Goal: Check status: Check status

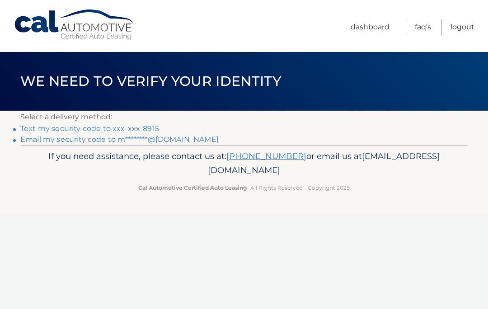
click at [139, 127] on link "Text my security code to xxx-xxx-8915" at bounding box center [89, 128] width 139 height 9
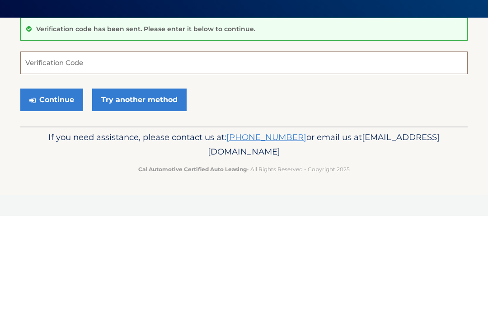
click at [152, 144] on input "Verification Code" at bounding box center [243, 155] width 447 height 23
click at [67, 182] on button "Continue" at bounding box center [51, 193] width 63 height 23
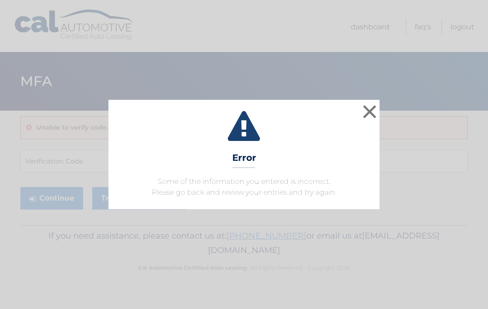
click at [374, 115] on button "×" at bounding box center [369, 111] width 18 height 18
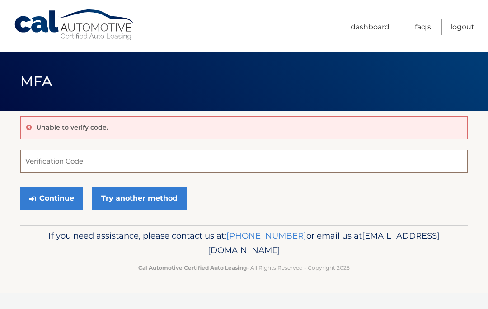
click at [163, 161] on input "Verification Code" at bounding box center [243, 161] width 447 height 23
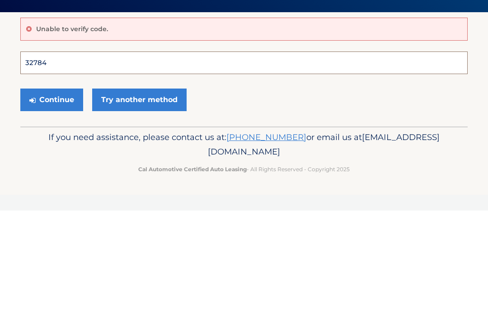
type input "327841"
click at [51, 187] on button "Continue" at bounding box center [51, 198] width 63 height 23
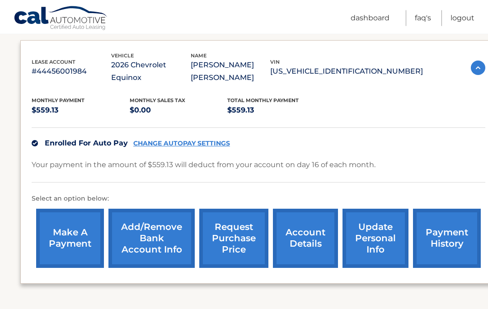
scroll to position [163, 0]
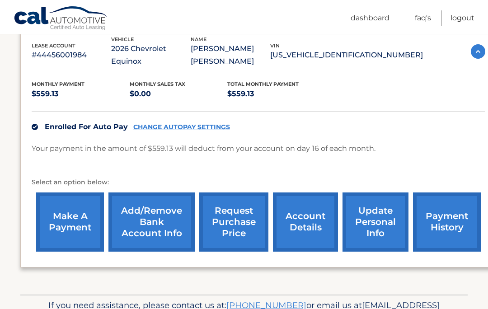
click at [442, 214] on link "payment history" at bounding box center [447, 221] width 68 height 59
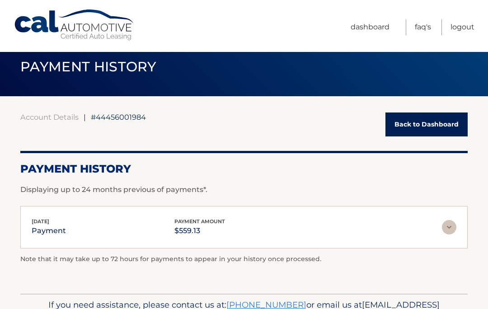
scroll to position [27, 0]
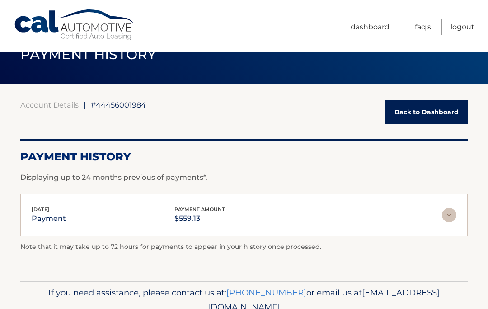
click at [427, 117] on link "Back to Dashboard" at bounding box center [426, 112] width 82 height 24
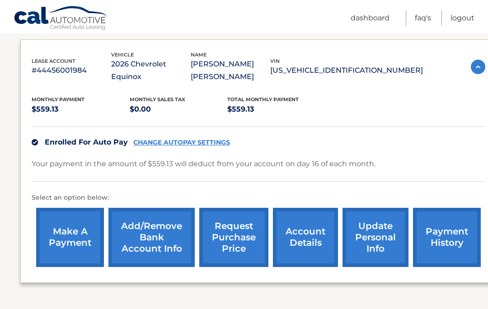
scroll to position [163, 0]
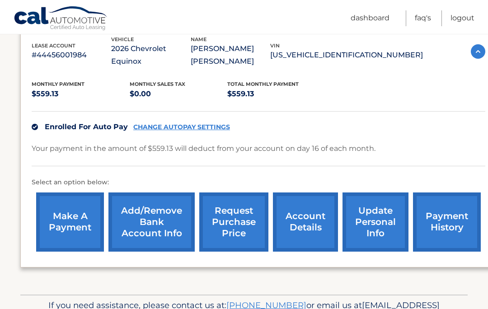
click at [319, 225] on link "account details" at bounding box center [305, 221] width 65 height 59
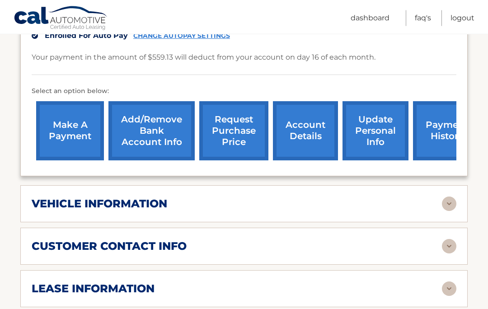
scroll to position [266, 0]
click at [447, 196] on img at bounding box center [449, 203] width 14 height 14
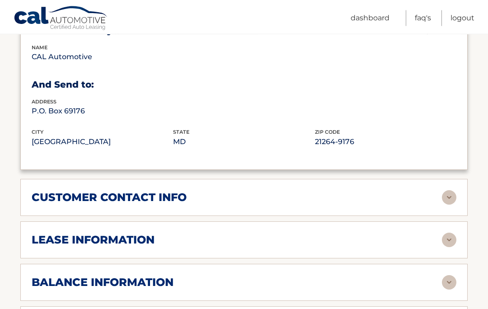
scroll to position [533, 0]
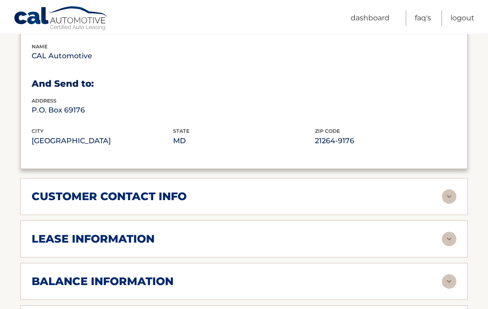
click at [447, 232] on img at bounding box center [449, 239] width 14 height 14
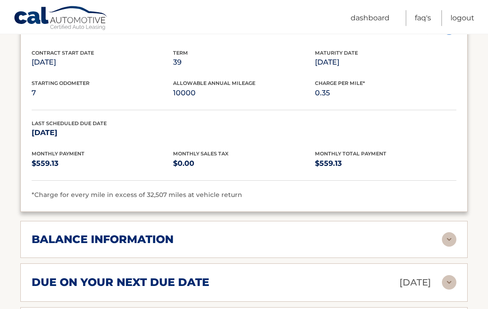
scroll to position [745, 0]
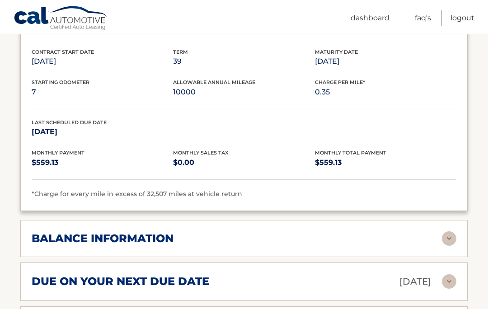
click at [448, 232] on img at bounding box center [449, 239] width 14 height 14
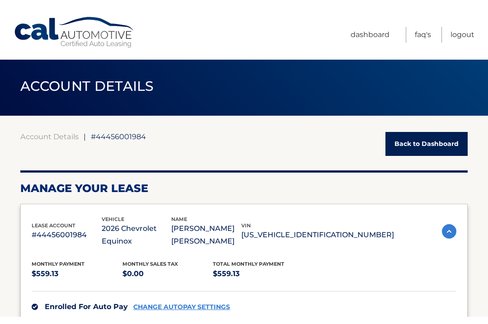
scroll to position [0, 0]
